Goal: Find specific page/section: Find specific page/section

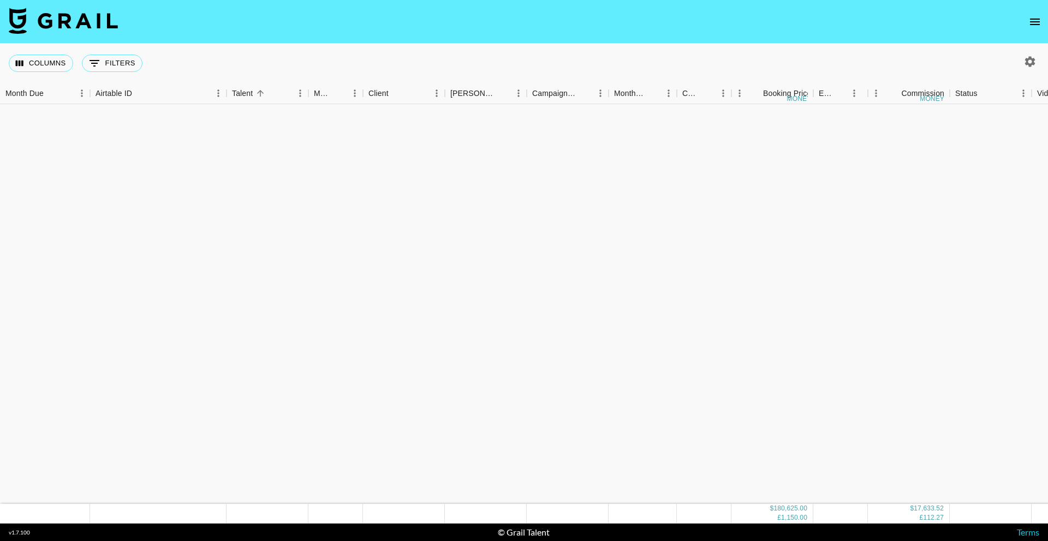
scroll to position [1675, 0]
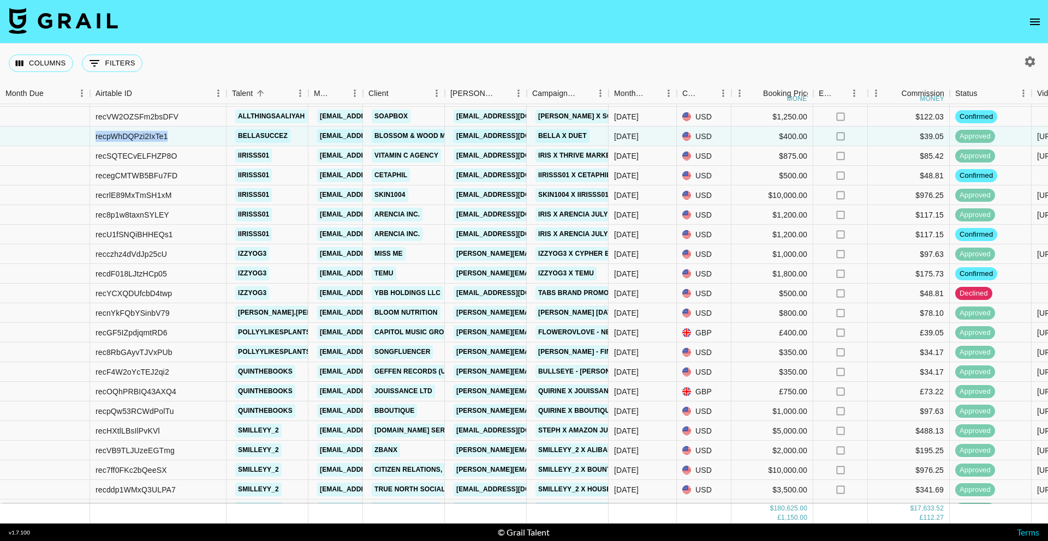
click at [1031, 24] on icon "open drawer" at bounding box center [1035, 22] width 10 height 7
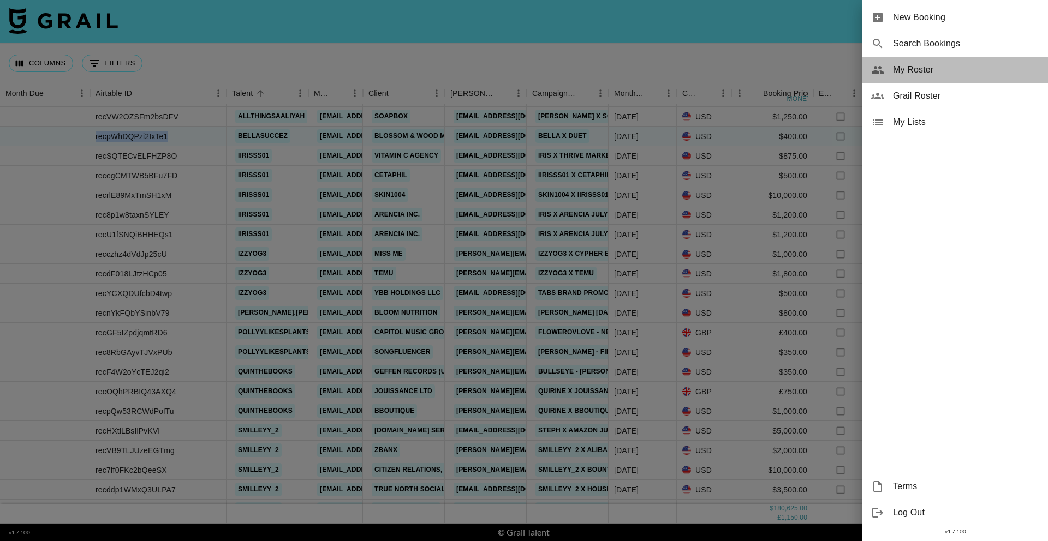
click at [942, 65] on span "My Roster" at bounding box center [966, 69] width 146 height 13
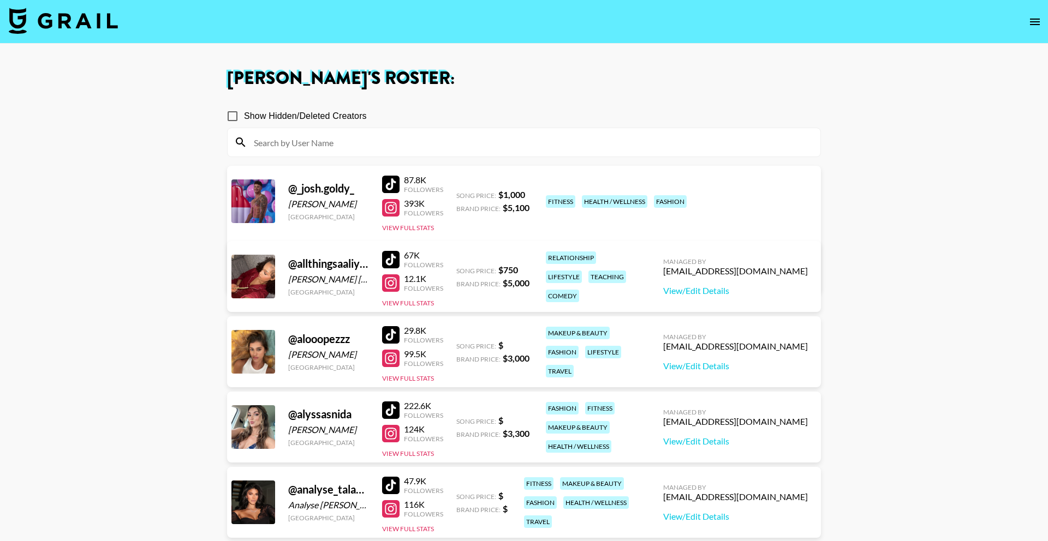
click at [1034, 10] on nav at bounding box center [524, 22] width 1048 height 44
click at [1033, 22] on icon "open drawer" at bounding box center [1034, 21] width 13 height 13
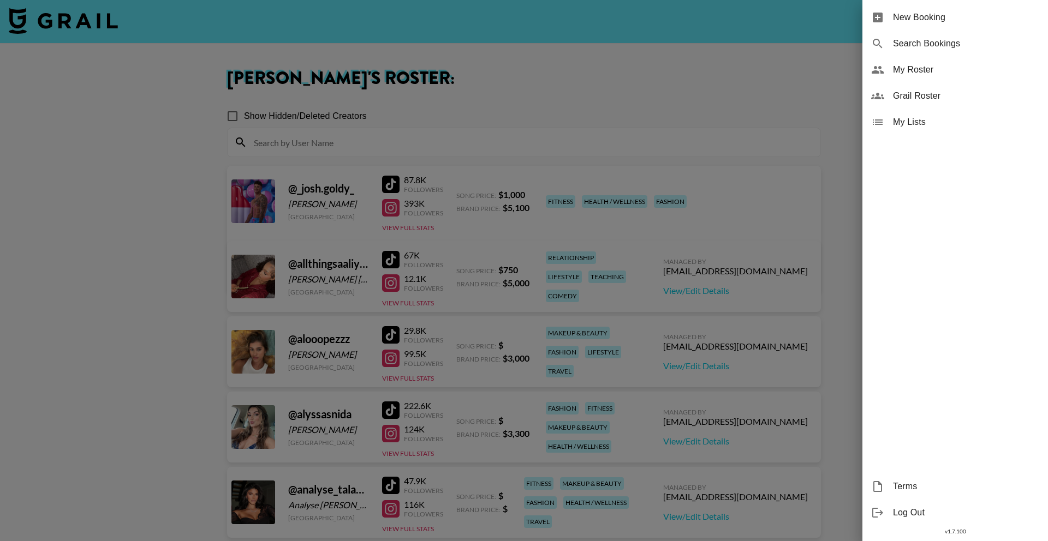
click at [930, 96] on span "Grail Roster" at bounding box center [966, 96] width 146 height 13
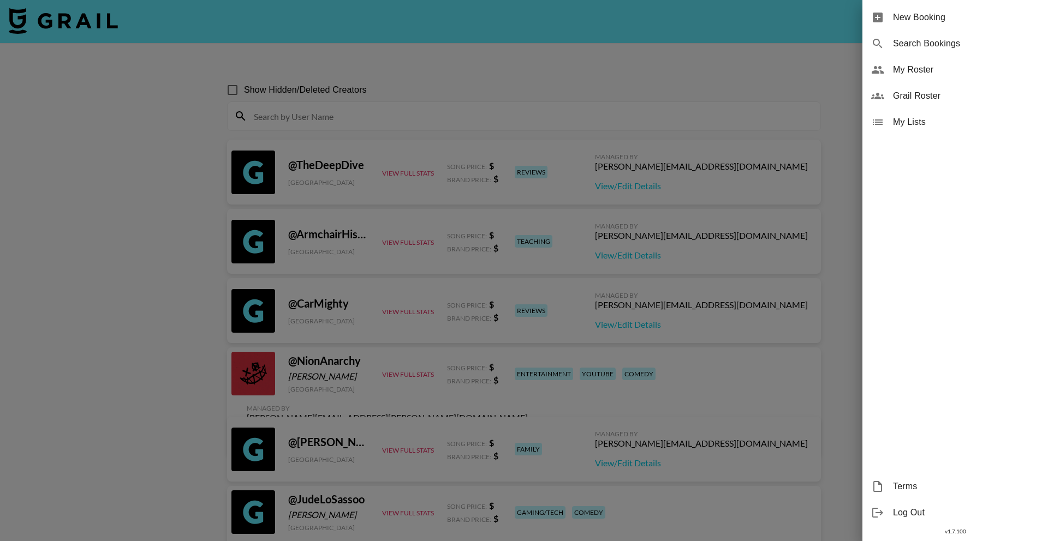
click at [361, 105] on div at bounding box center [524, 270] width 1048 height 541
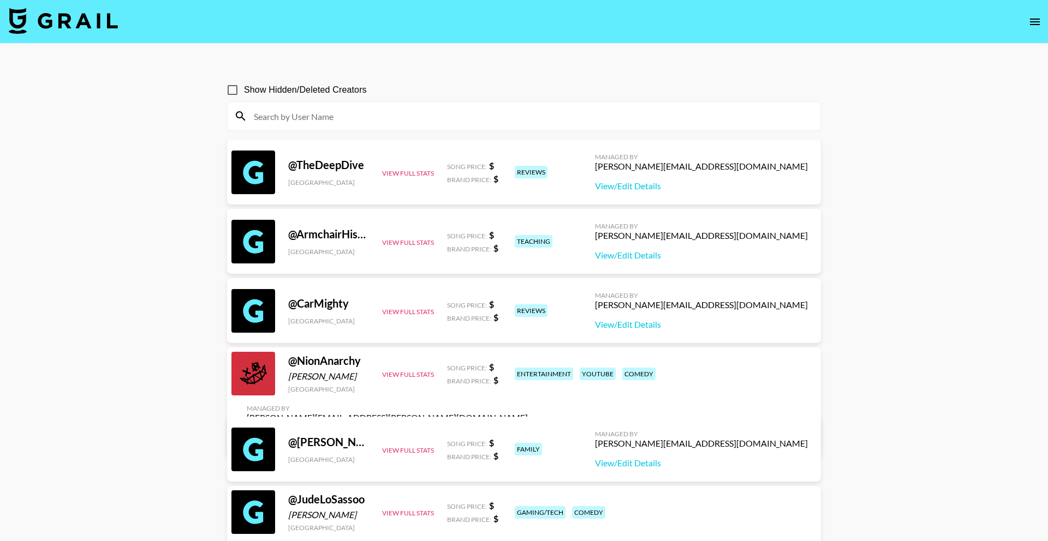
click at [363, 110] on input at bounding box center [530, 116] width 567 height 17
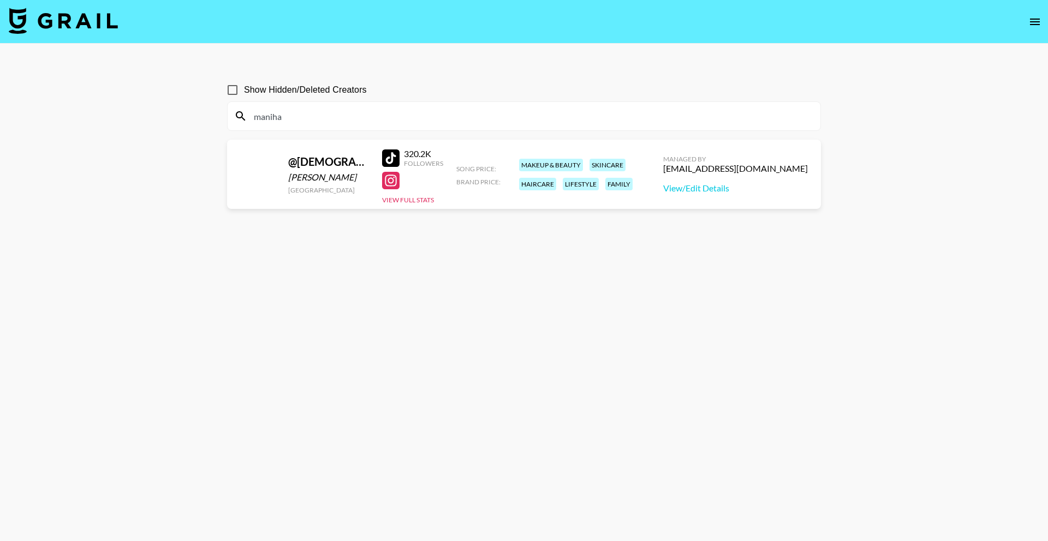
type input "maniha"
drag, startPoint x: 808, startPoint y: 172, endPoint x: 713, endPoint y: 174, distance: 95.5
click at [713, 174] on div "Managed By [PERSON_NAME][EMAIL_ADDRESS][DOMAIN_NAME] View/Edit Details" at bounding box center [735, 174] width 162 height 56
copy div "[EMAIL_ADDRESS][DOMAIN_NAME]"
